Goal: Task Accomplishment & Management: Use online tool/utility

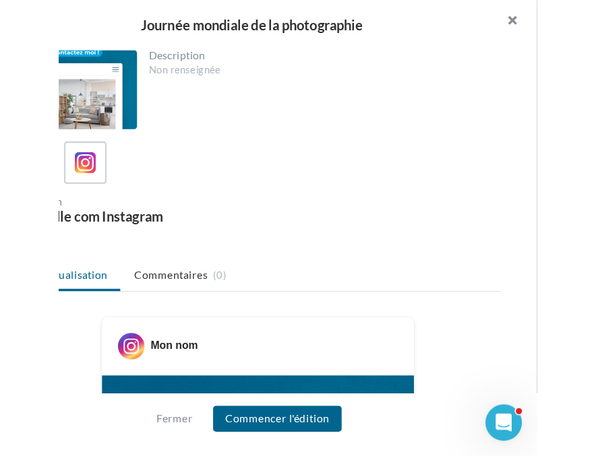
scroll to position [262, 0]
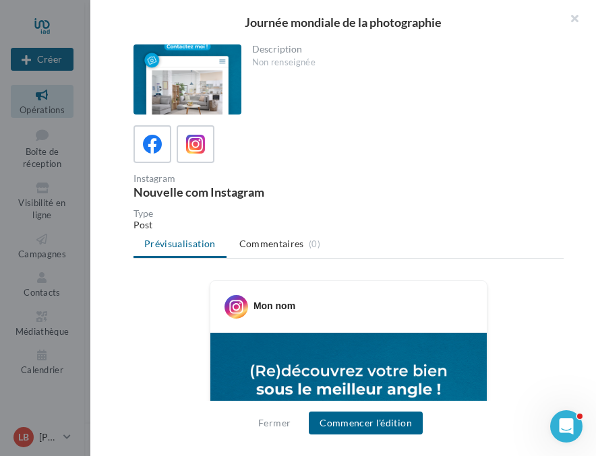
click at [483, 182] on div "Instagram Nouvelle com Instagram" at bounding box center [353, 186] width 441 height 24
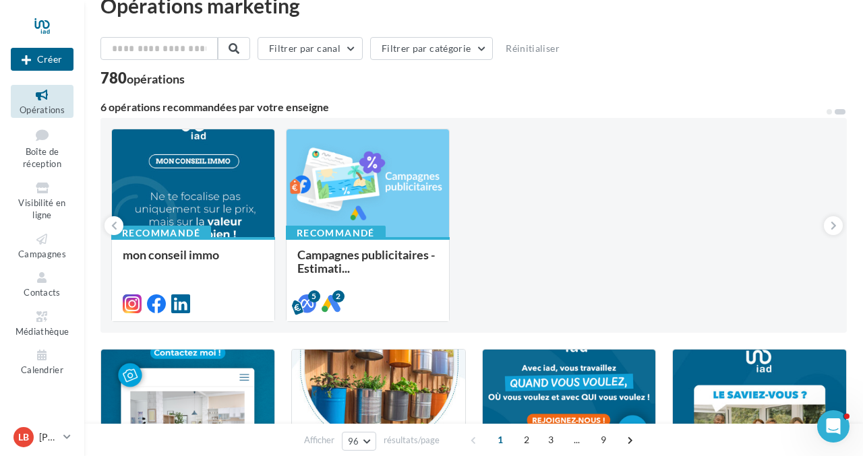
scroll to position [0, 0]
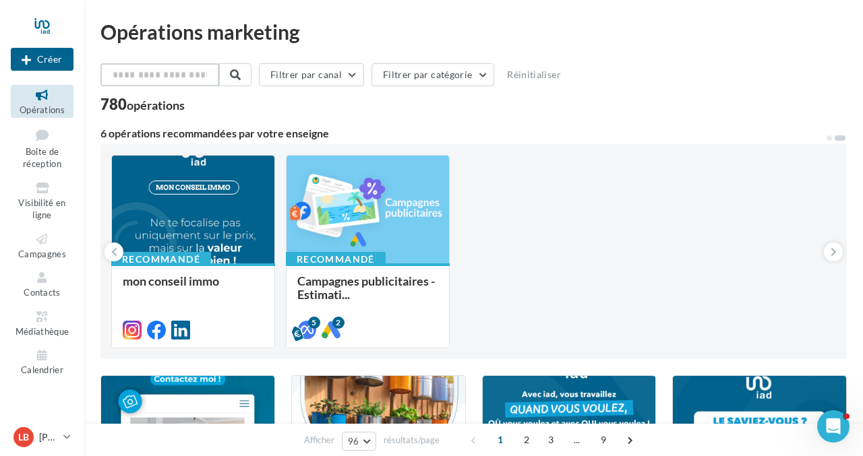
click at [171, 70] on input "text" at bounding box center [159, 74] width 119 height 23
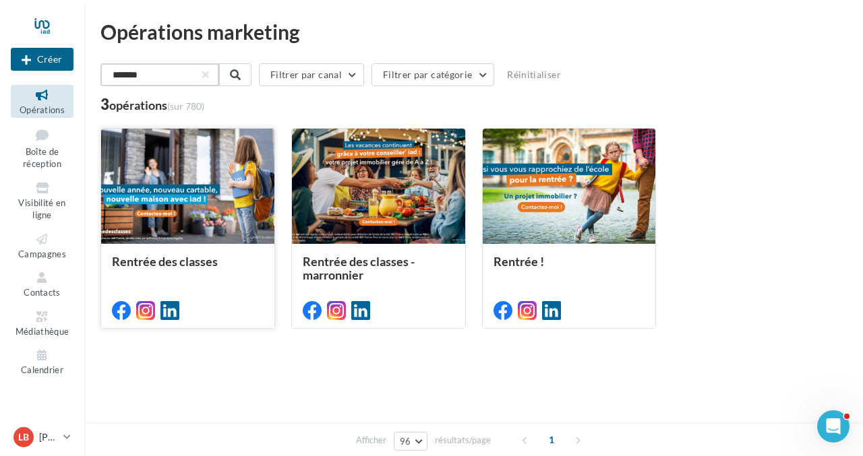
type input "*******"
click at [202, 177] on div at bounding box center [187, 187] width 173 height 117
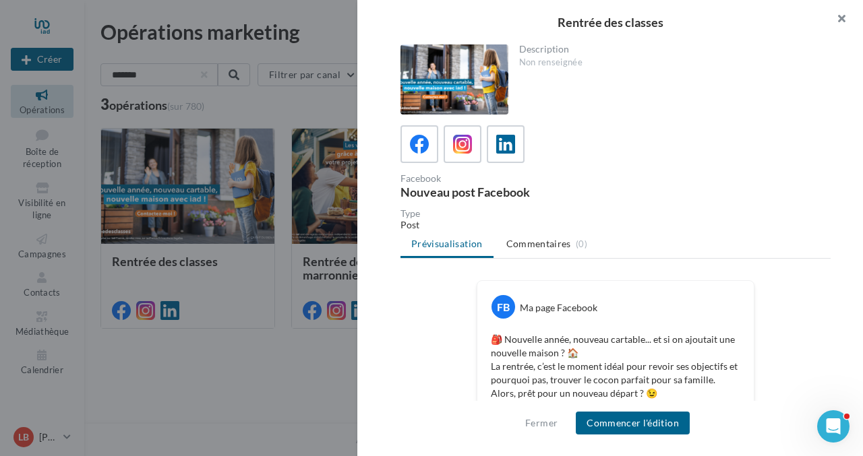
click at [842, 16] on button "button" at bounding box center [836, 20] width 54 height 40
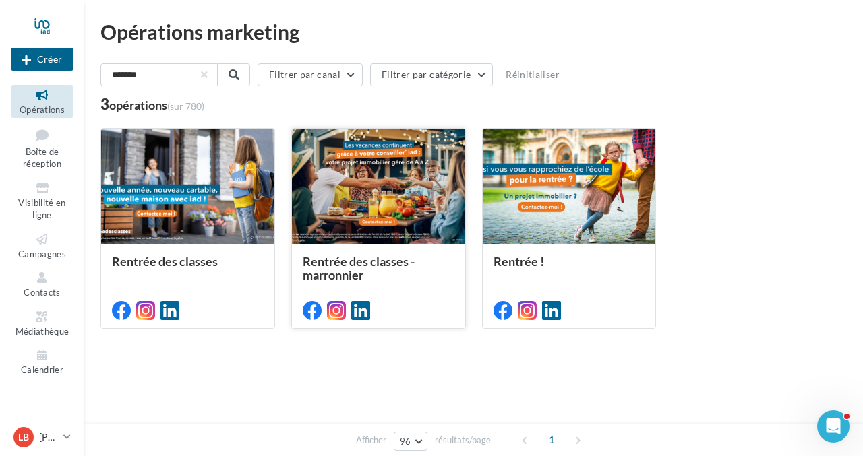
click at [404, 191] on div at bounding box center [378, 187] width 173 height 117
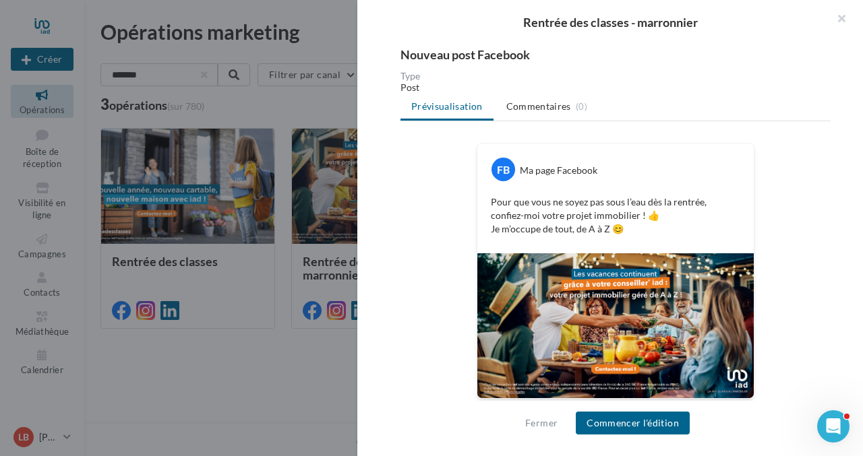
scroll to position [141, 0]
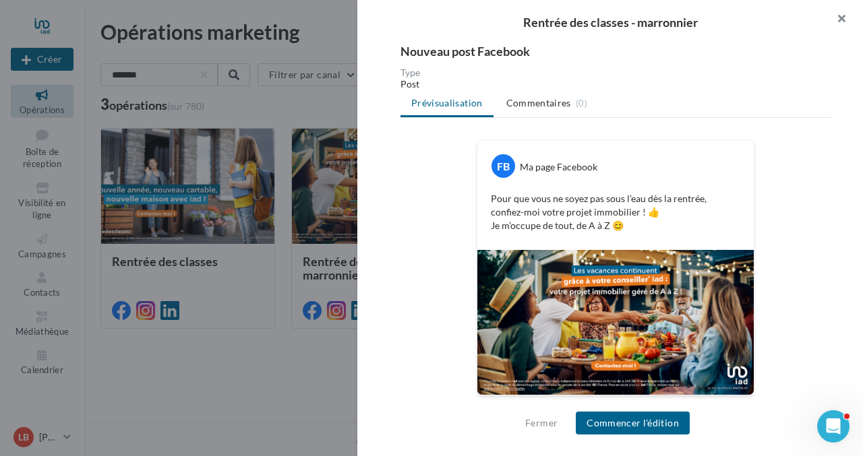
click at [839, 17] on button "button" at bounding box center [836, 20] width 54 height 40
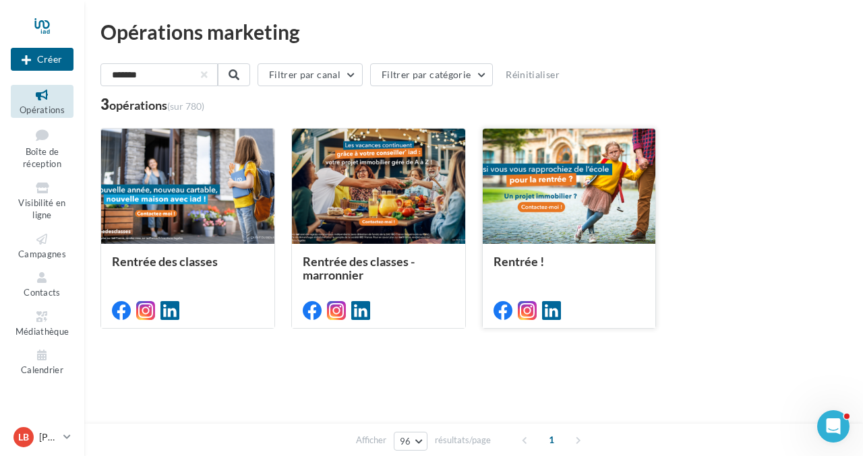
click at [584, 216] on div at bounding box center [569, 187] width 173 height 117
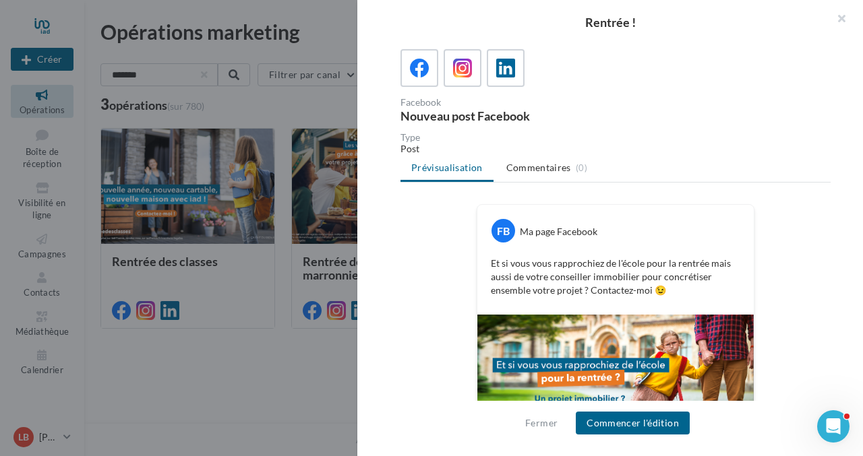
scroll to position [142, 0]
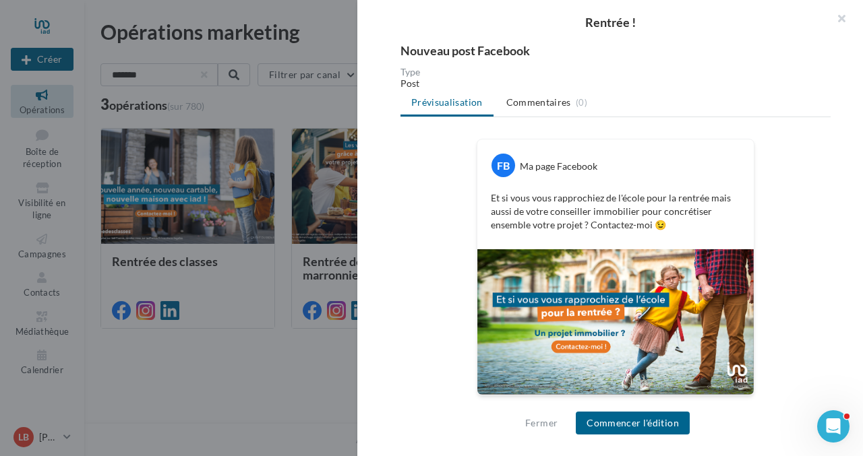
drag, startPoint x: 841, startPoint y: 17, endPoint x: 624, endPoint y: 66, distance: 222.0
click at [840, 17] on button "button" at bounding box center [836, 20] width 54 height 40
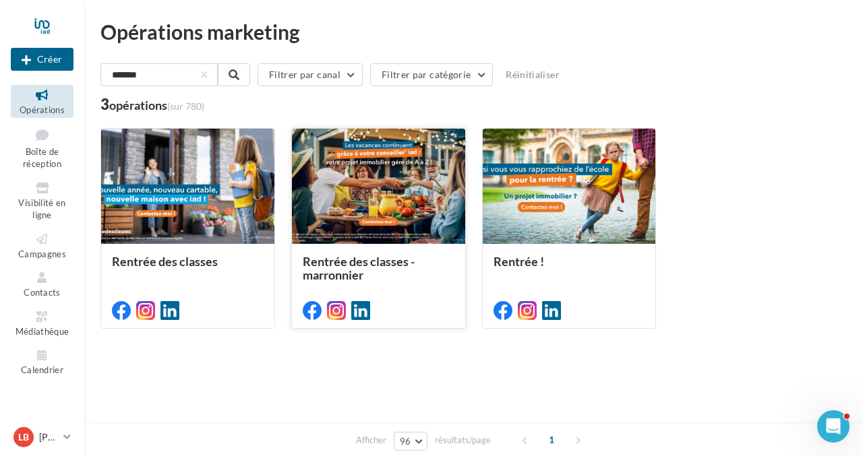
click at [357, 191] on div at bounding box center [378, 187] width 173 height 117
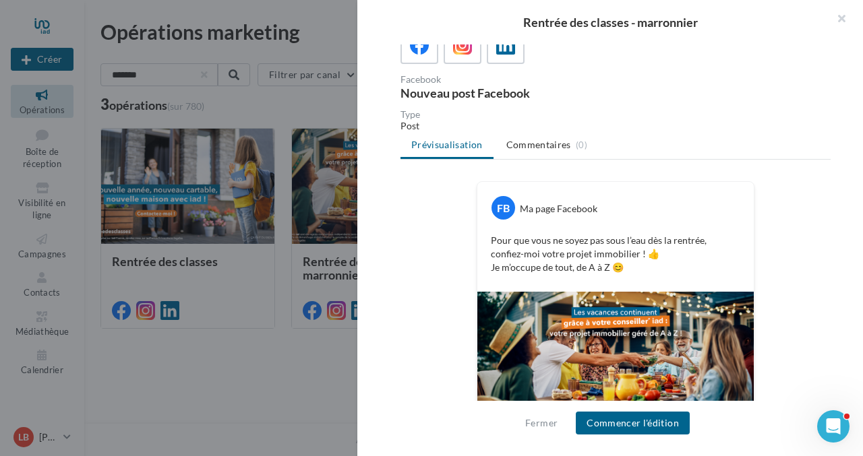
scroll to position [141, 0]
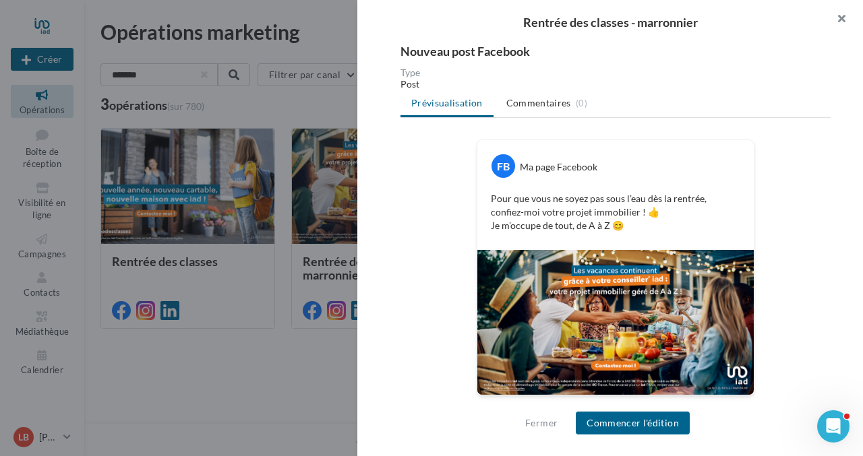
click at [844, 16] on button "button" at bounding box center [836, 20] width 54 height 40
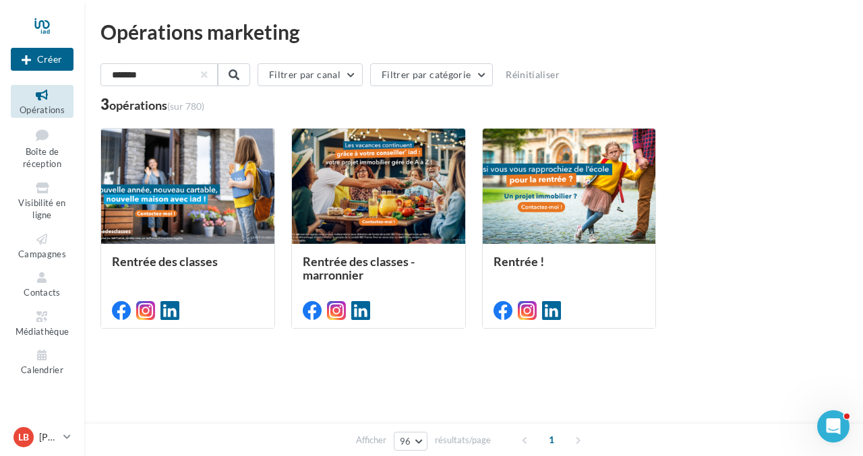
click at [750, 171] on div "Rentrée des classes Rentrée des classes - marronnier Rentrée !" at bounding box center [473, 228] width 746 height 201
